Goal: Transaction & Acquisition: Purchase product/service

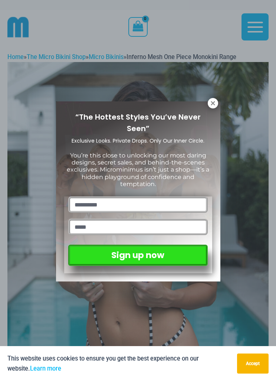
click at [209, 108] on div "“The Hottest Styles You’ve Never Seen” Exclusive Looks. Private Drops. Only Our…" at bounding box center [138, 191] width 165 height 180
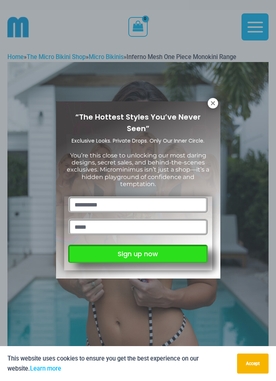
click at [83, 253] on button "Sign up now" at bounding box center [137, 254] width 139 height 18
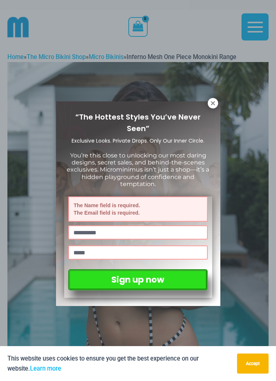
click at [212, 104] on icon at bounding box center [213, 103] width 4 height 4
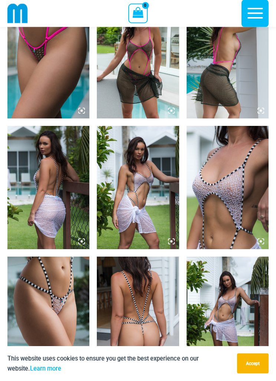
scroll to position [614, 0]
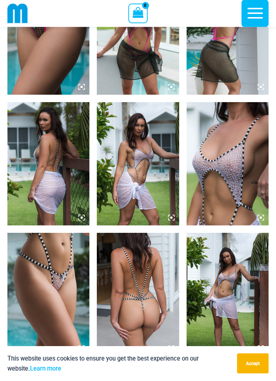
click at [237, 309] on img at bounding box center [228, 294] width 82 height 123
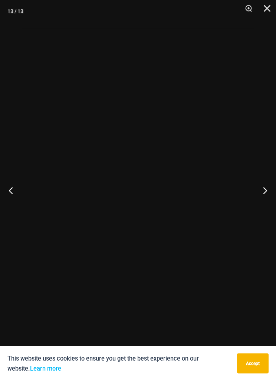
scroll to position [615, 0]
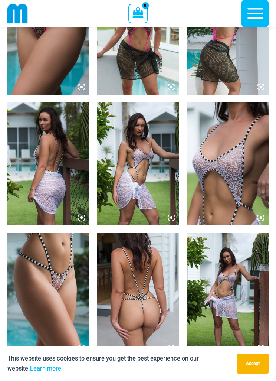
click at [258, 271] on img at bounding box center [228, 294] width 82 height 123
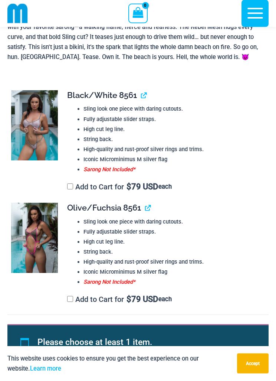
scroll to position [1067, 0]
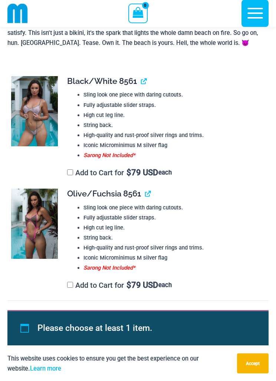
click at [29, 130] on img at bounding box center [34, 112] width 47 height 70
click at [35, 106] on img at bounding box center [34, 112] width 47 height 70
click at [66, 77] on td "**********" at bounding box center [164, 127] width 209 height 113
click at [82, 82] on span "Black/White 8561" at bounding box center [102, 82] width 70 height 10
click at [141, 82] on link "View product" at bounding box center [141, 82] width 0 height 10
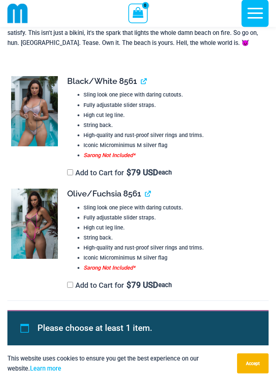
scroll to position [1079, 0]
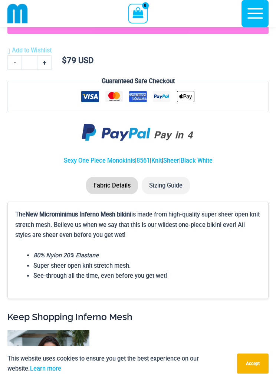
scroll to position [1239, 0]
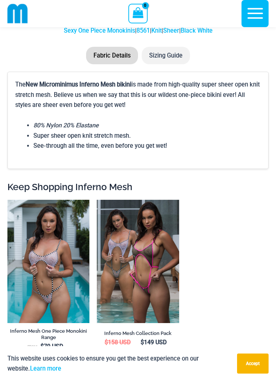
click at [97, 200] on img at bounding box center [97, 200] width 0 height 0
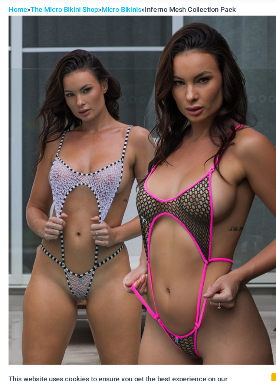
scroll to position [14, 0]
